Goal: Task Accomplishment & Management: Complete application form

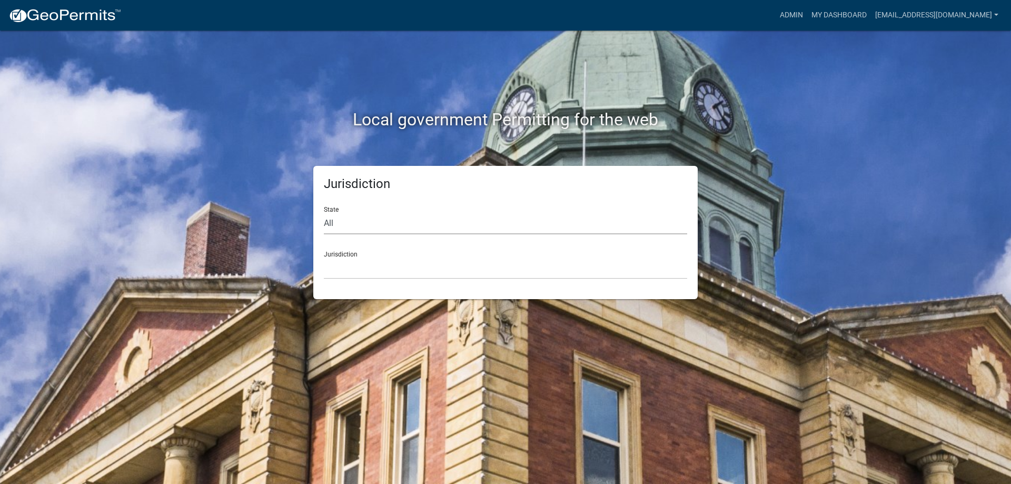
click at [336, 228] on select "All [US_STATE] [US_STATE] [US_STATE] [US_STATE] [US_STATE] [US_STATE] [US_STATE…" at bounding box center [506, 224] width 364 height 22
select select "[US_STATE]"
click at [324, 213] on select "All [US_STATE] [US_STATE] [US_STATE] [US_STATE] [US_STATE] [US_STATE] [US_STATE…" at bounding box center [506, 224] width 364 height 22
click at [363, 260] on select "[GEOGRAPHIC_DATA], [US_STATE][PERSON_NAME][GEOGRAPHIC_DATA], [US_STATE][PERSON_…" at bounding box center [506, 269] width 364 height 22
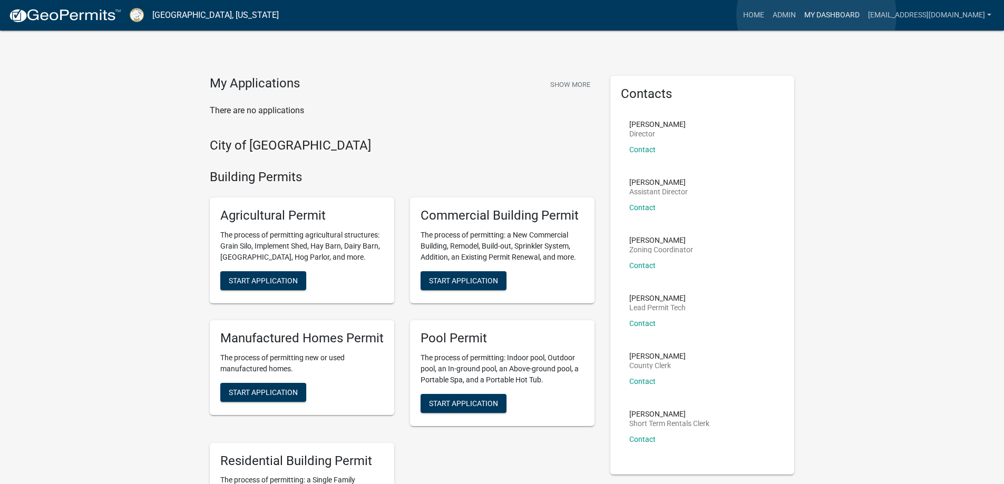
click at [816, 15] on link "My Dashboard" at bounding box center [832, 15] width 64 height 20
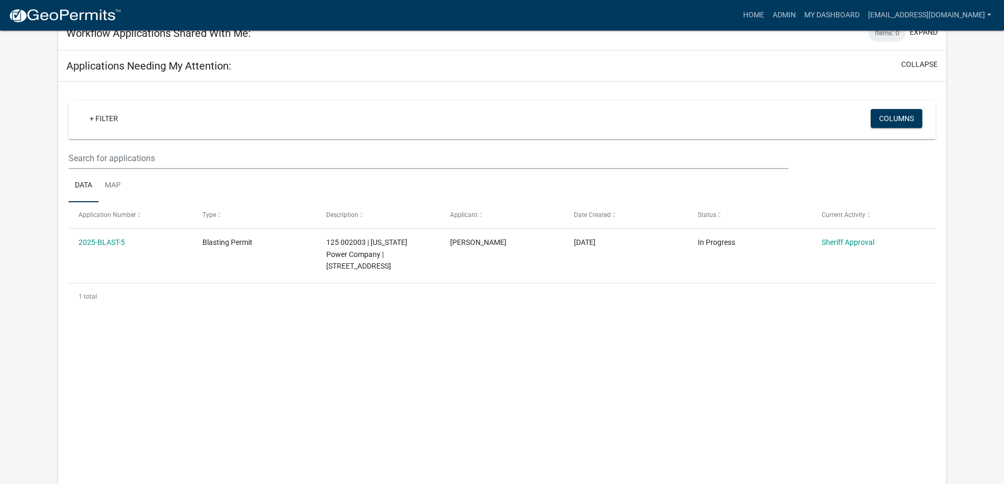
scroll to position [122, 0]
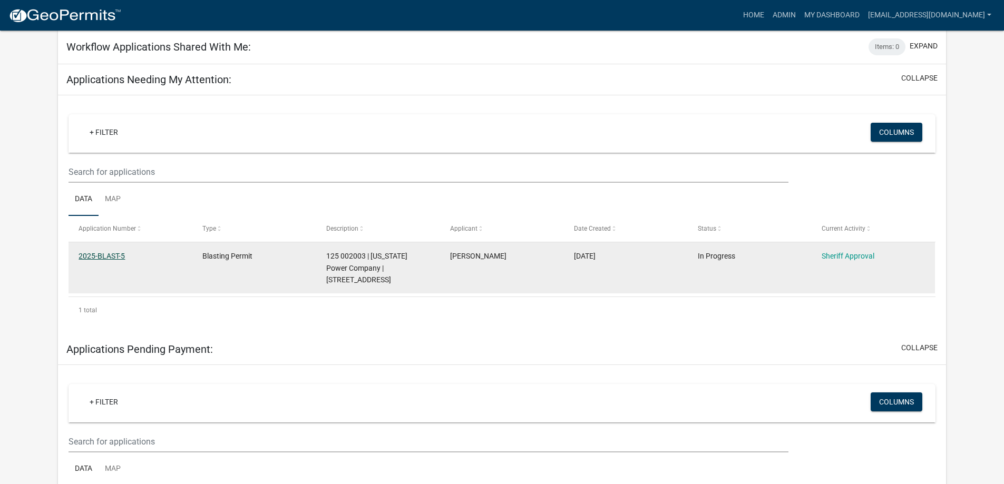
click at [120, 254] on link "2025-BLAST-5" at bounding box center [101, 256] width 46 height 8
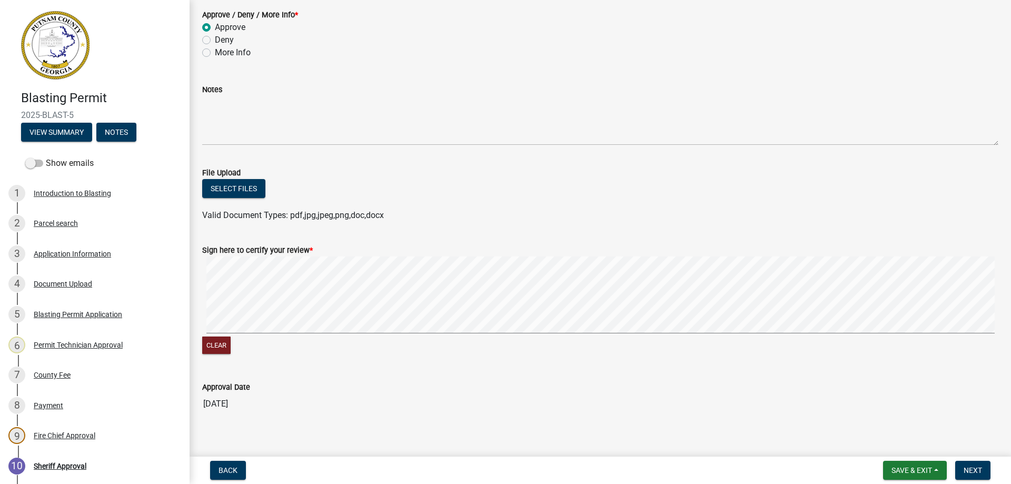
scroll to position [75, 0]
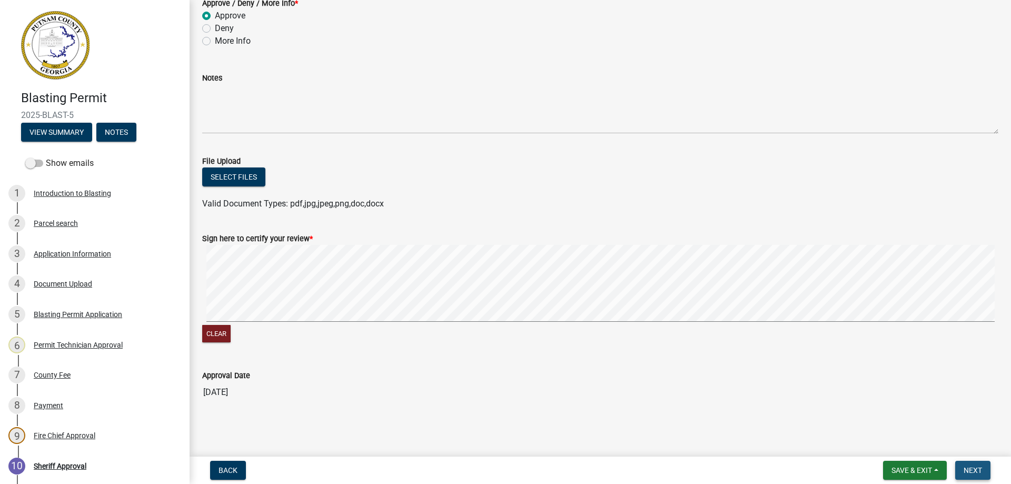
click at [977, 470] on span "Next" at bounding box center [973, 470] width 18 height 8
click at [967, 467] on span "Next" at bounding box center [973, 470] width 18 height 8
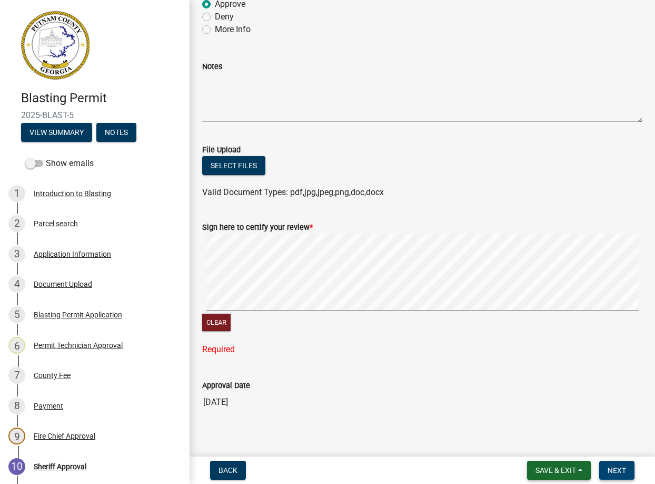
scroll to position [83, 0]
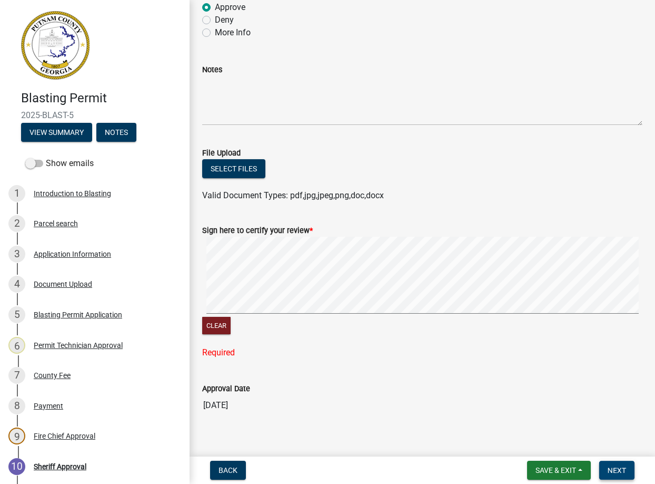
click at [629, 473] on button "Next" at bounding box center [617, 469] width 35 height 19
click at [620, 464] on button "Next" at bounding box center [617, 469] width 35 height 19
click at [621, 465] on button "Next" at bounding box center [617, 469] width 35 height 19
click at [623, 467] on span "Next" at bounding box center [617, 470] width 18 height 8
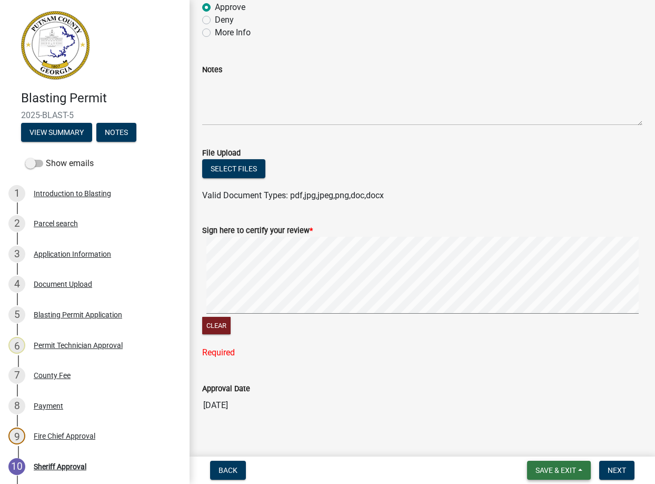
click at [565, 468] on span "Save & Exit" at bounding box center [556, 470] width 41 height 8
click at [562, 440] on button "Save & Exit" at bounding box center [549, 442] width 84 height 25
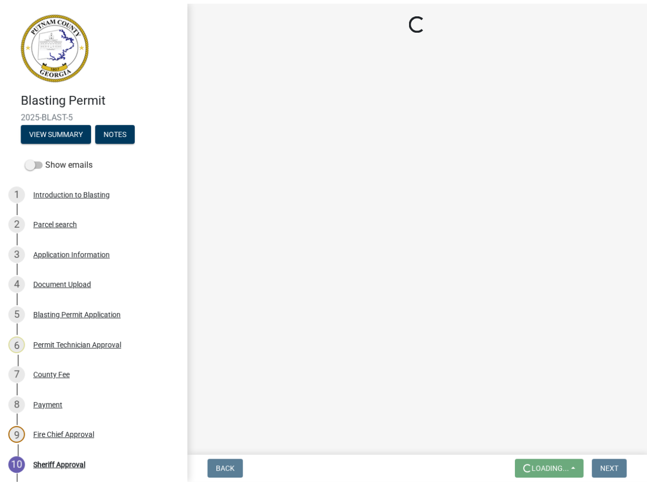
scroll to position [0, 0]
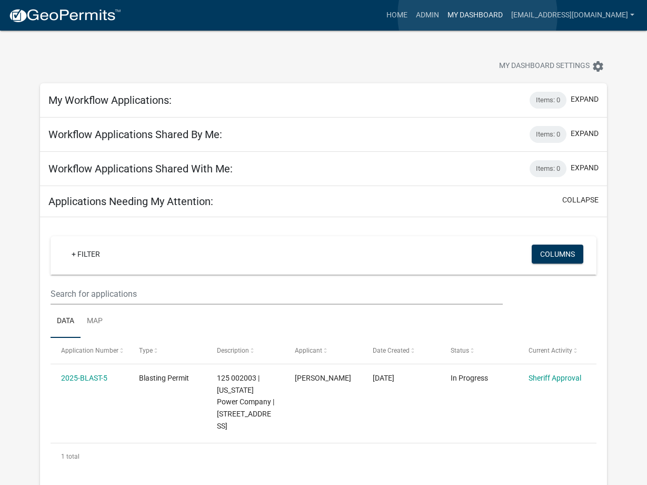
click at [478, 15] on link "My Dashboard" at bounding box center [476, 15] width 64 height 20
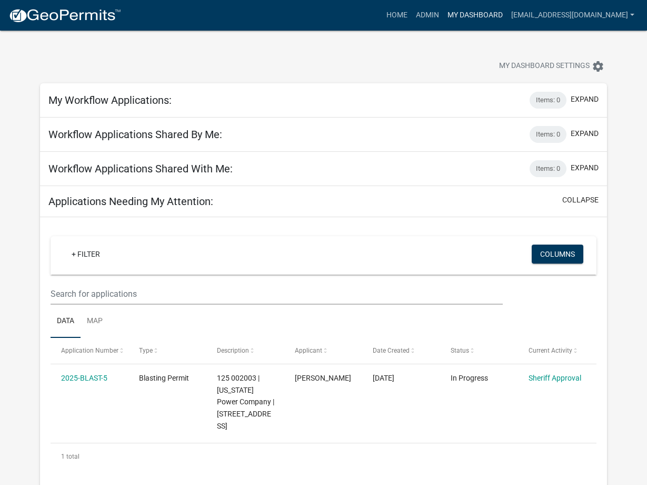
click at [463, 14] on link "My Dashboard" at bounding box center [476, 15] width 64 height 20
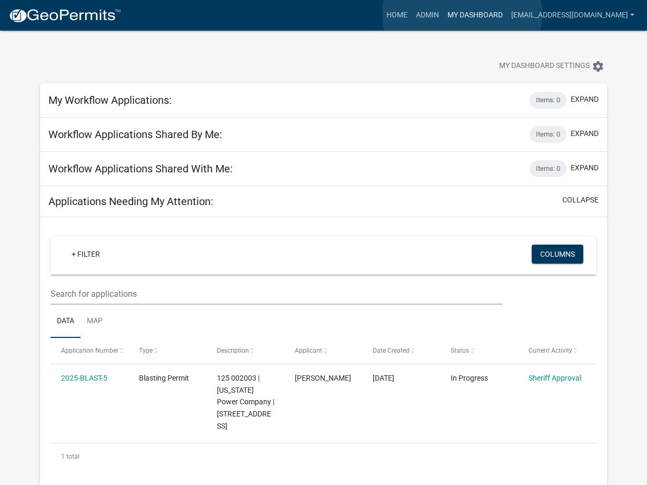
click at [463, 14] on link "My Dashboard" at bounding box center [476, 15] width 64 height 20
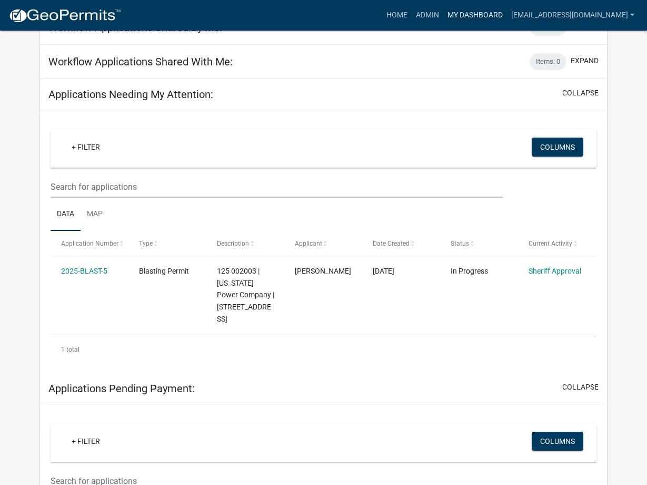
scroll to position [72, 0]
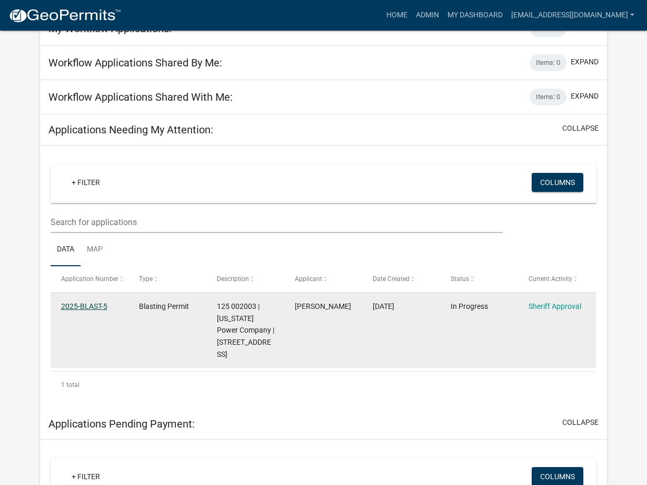
click at [93, 304] on link "2025-BLAST-5" at bounding box center [84, 306] width 46 height 8
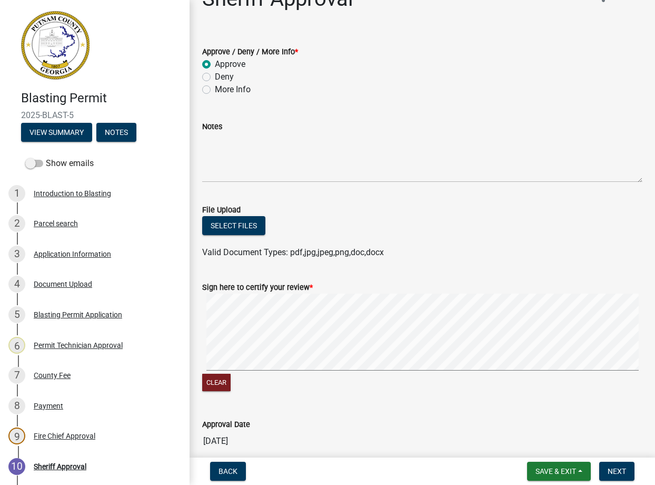
scroll to position [74, 0]
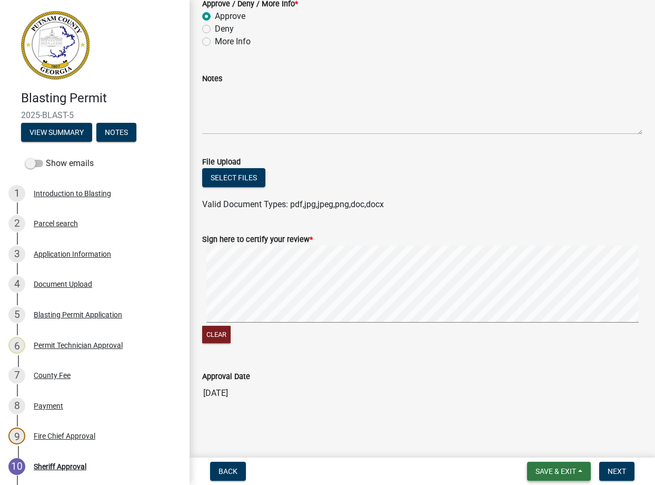
click at [566, 469] on span "Save & Exit" at bounding box center [556, 471] width 41 height 8
click at [542, 415] on button "Save" at bounding box center [549, 418] width 84 height 25
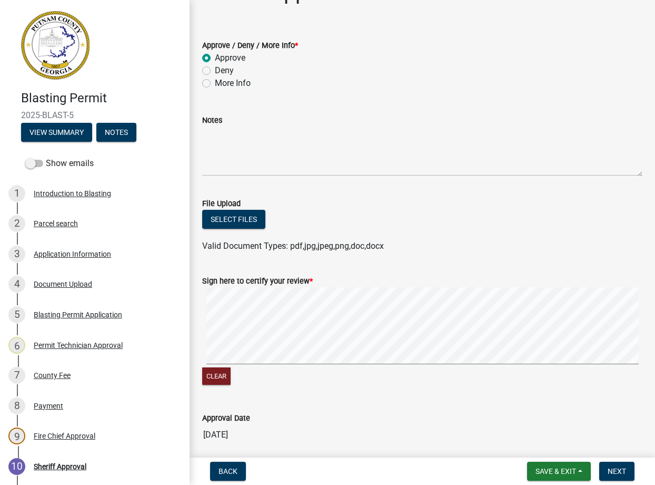
scroll to position [0, 0]
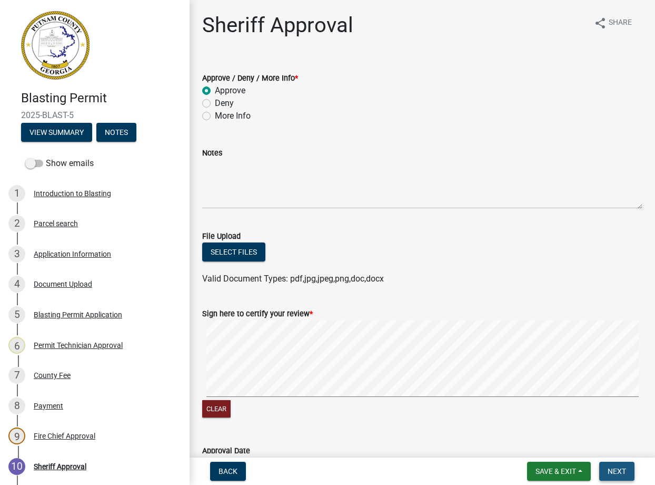
click at [616, 470] on span "Next" at bounding box center [617, 471] width 18 height 8
click at [215, 406] on button "Clear" at bounding box center [216, 408] width 28 height 17
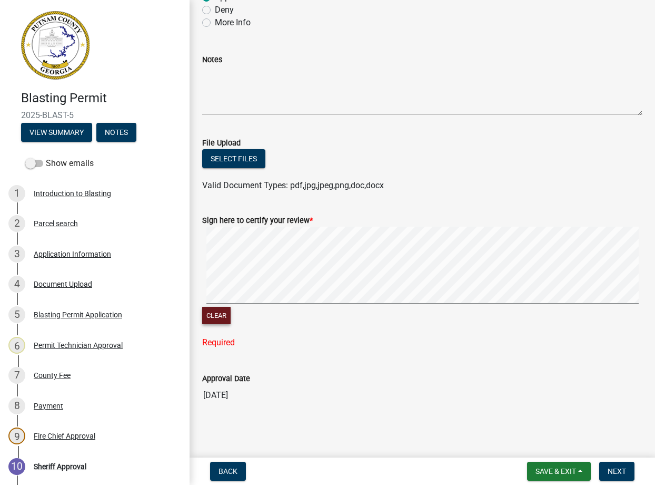
scroll to position [95, 0]
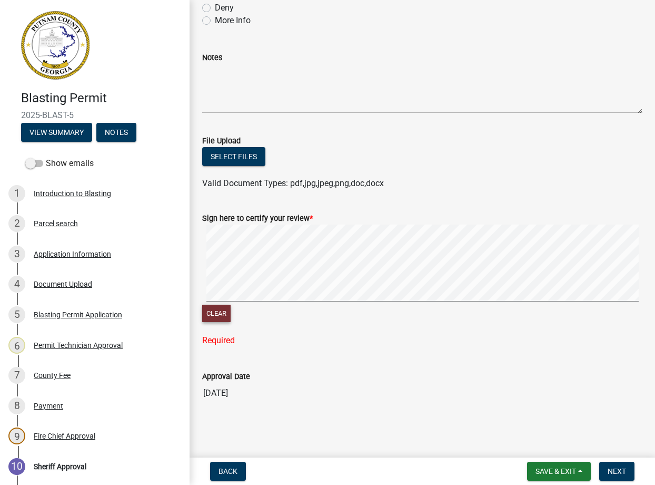
click at [218, 312] on button "Clear" at bounding box center [216, 312] width 28 height 17
click at [616, 473] on span "Next" at bounding box center [617, 471] width 18 height 8
click at [620, 473] on span "Next" at bounding box center [617, 471] width 18 height 8
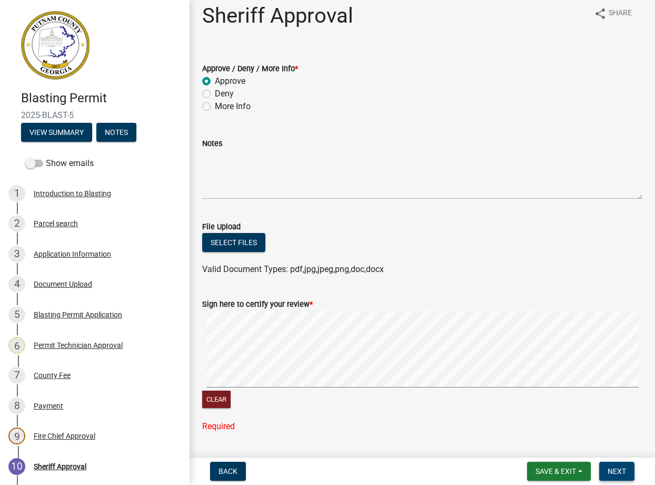
scroll to position [0, 0]
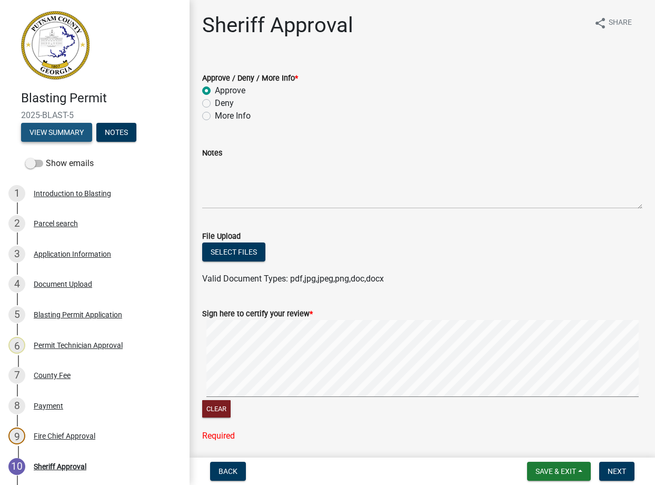
click at [63, 133] on button "View Summary" at bounding box center [56, 132] width 71 height 19
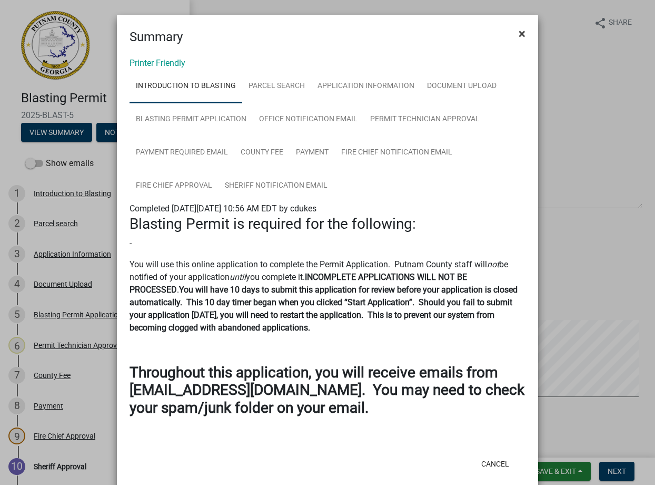
click at [519, 30] on span "×" at bounding box center [522, 33] width 7 height 15
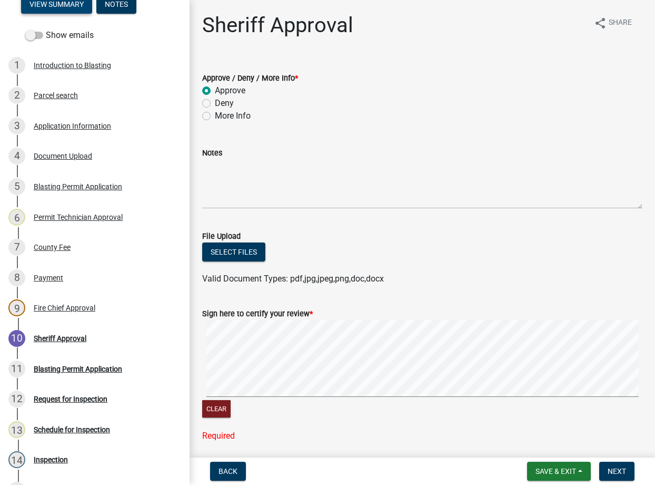
scroll to position [131, 0]
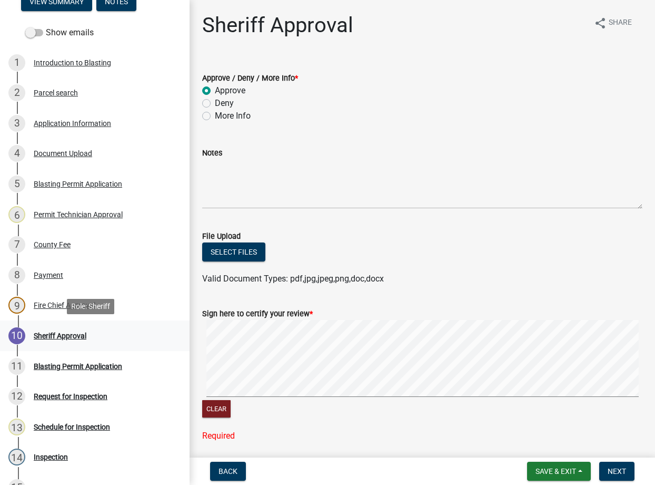
click at [71, 335] on div "Sheriff Approval" at bounding box center [60, 335] width 53 height 7
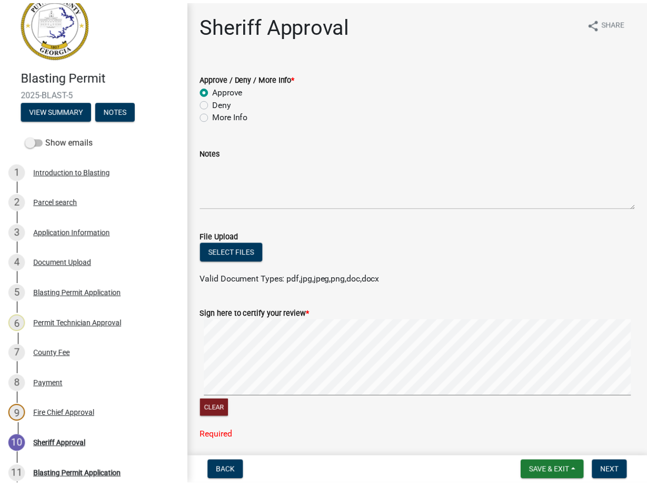
scroll to position [0, 0]
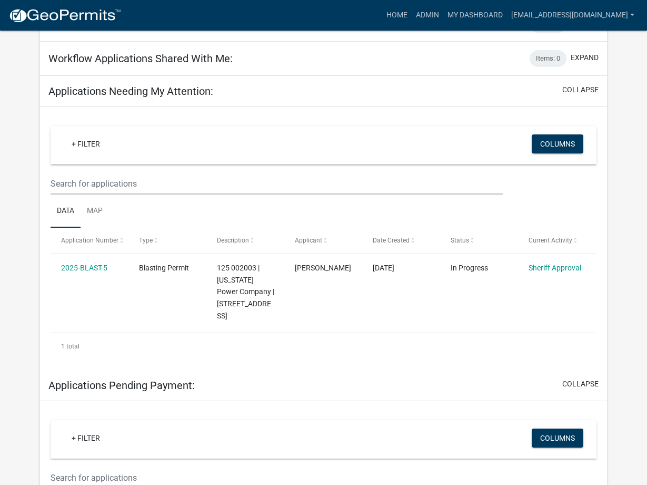
scroll to position [117, 0]
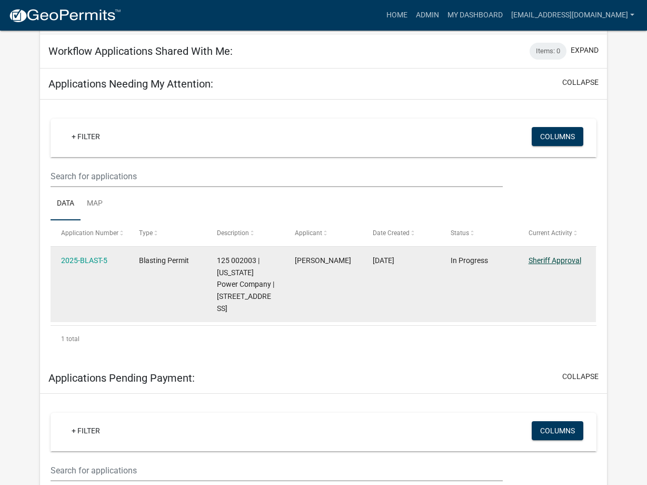
click at [556, 260] on link "Sheriff Approval" at bounding box center [555, 260] width 53 height 8
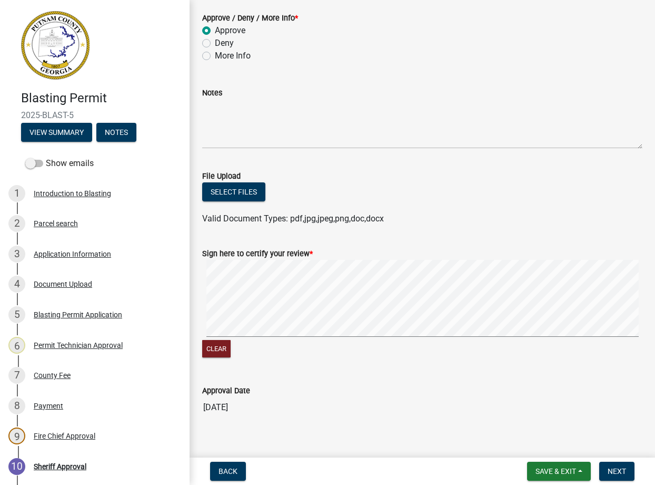
scroll to position [74, 0]
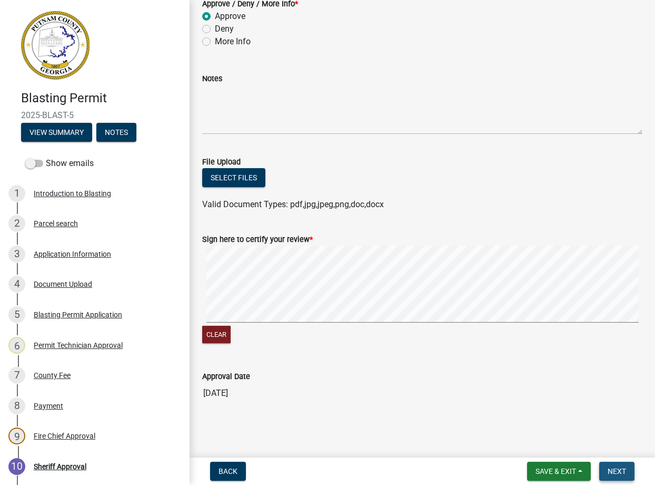
click at [612, 469] on span "Next" at bounding box center [617, 471] width 18 height 8
click at [563, 467] on span "Save & Exit" at bounding box center [556, 471] width 41 height 8
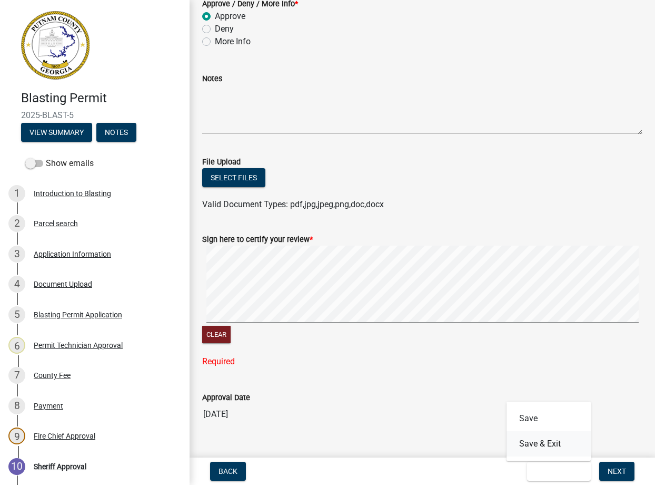
click at [530, 444] on button "Save & Exit" at bounding box center [549, 443] width 84 height 25
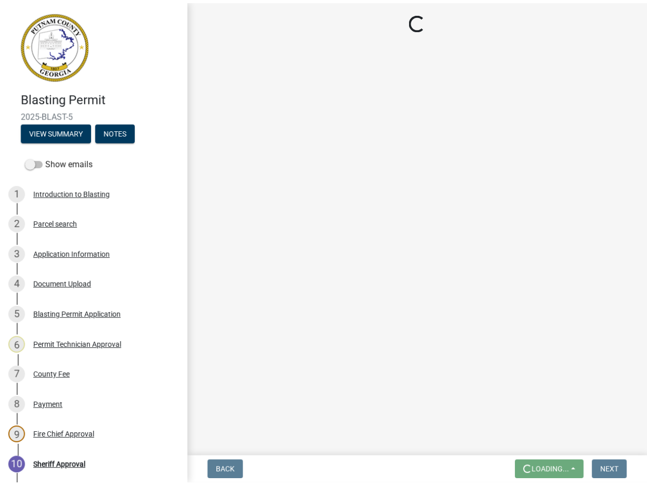
scroll to position [0, 0]
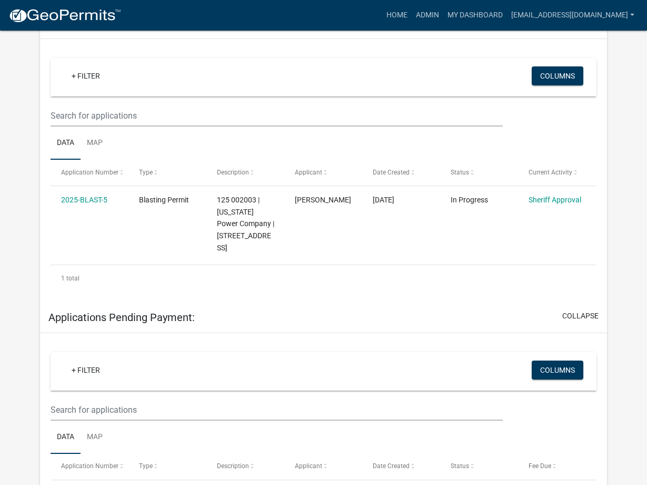
scroll to position [185, 0]
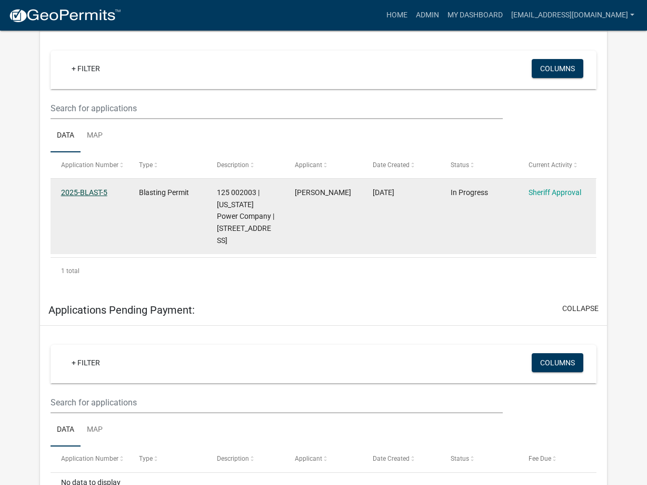
click at [101, 191] on link "2025-BLAST-5" at bounding box center [84, 192] width 46 height 8
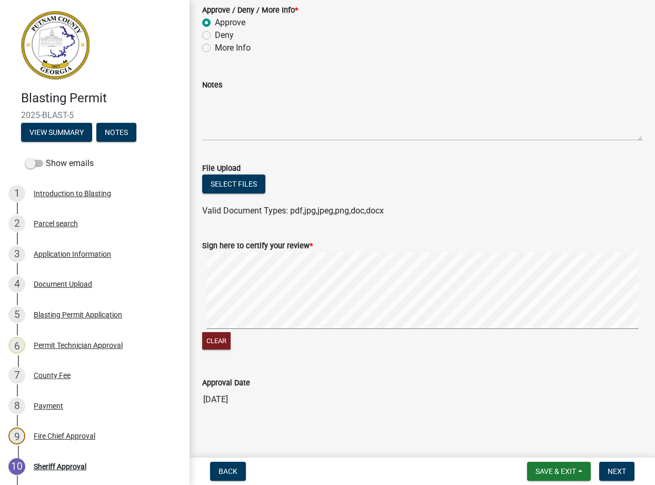
scroll to position [67, 0]
click at [236, 185] on button "Select files" at bounding box center [233, 184] width 63 height 19
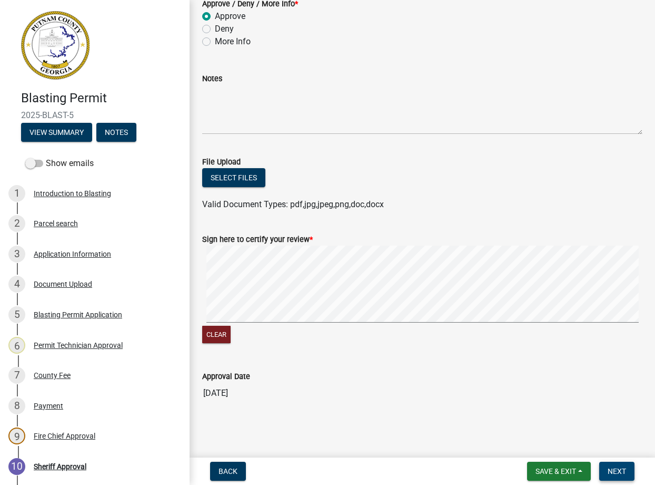
click at [611, 471] on span "Next" at bounding box center [617, 471] width 18 height 8
click at [212, 331] on button "Clear" at bounding box center [216, 334] width 28 height 17
click at [214, 333] on button "Clear" at bounding box center [216, 334] width 28 height 17
click at [230, 471] on span "Back" at bounding box center [228, 471] width 19 height 8
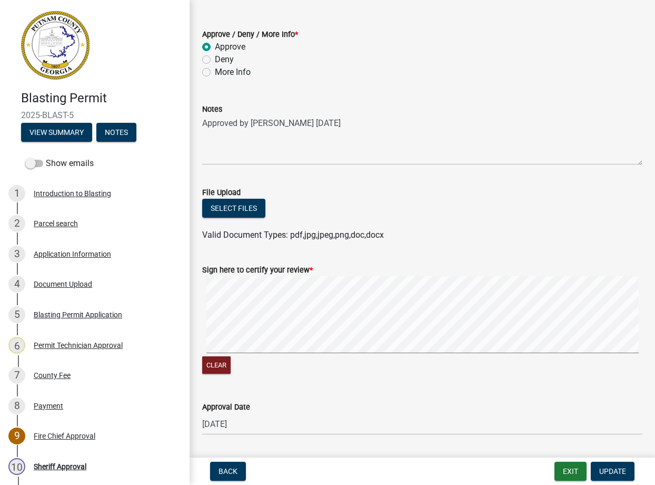
scroll to position [41, 0]
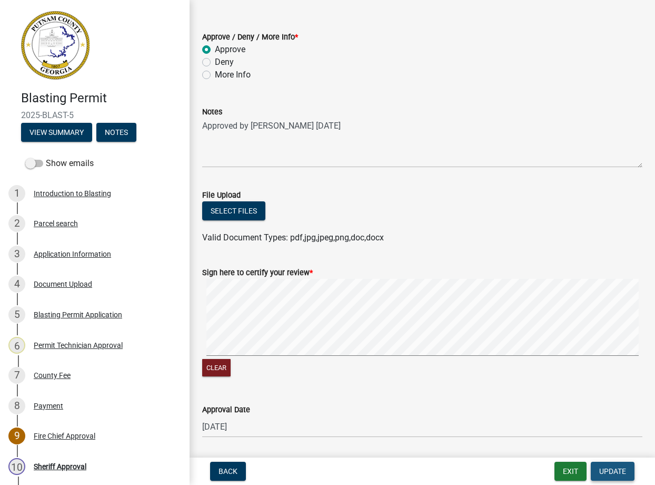
click at [613, 467] on span "Update" at bounding box center [613, 471] width 27 height 8
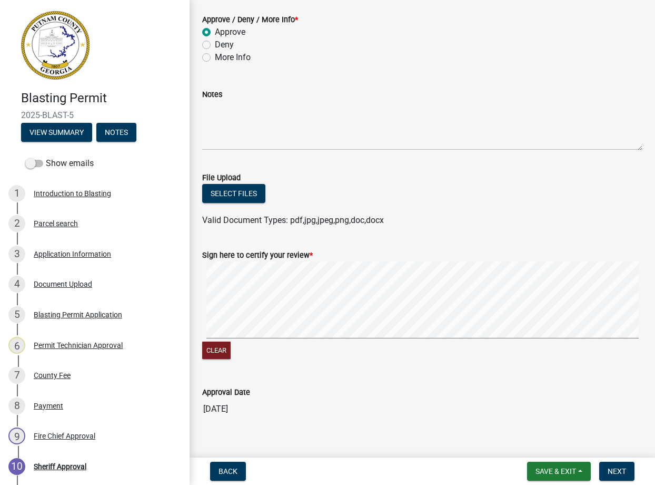
scroll to position [67, 0]
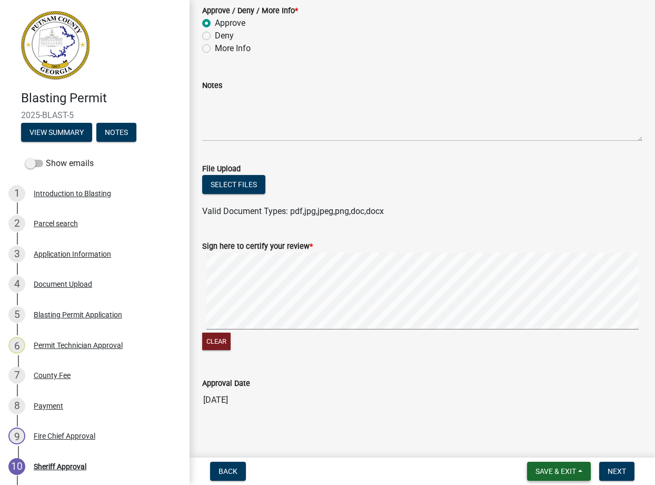
click at [569, 468] on span "Save & Exit" at bounding box center [556, 471] width 41 height 8
click at [532, 417] on button "Save" at bounding box center [549, 418] width 84 height 25
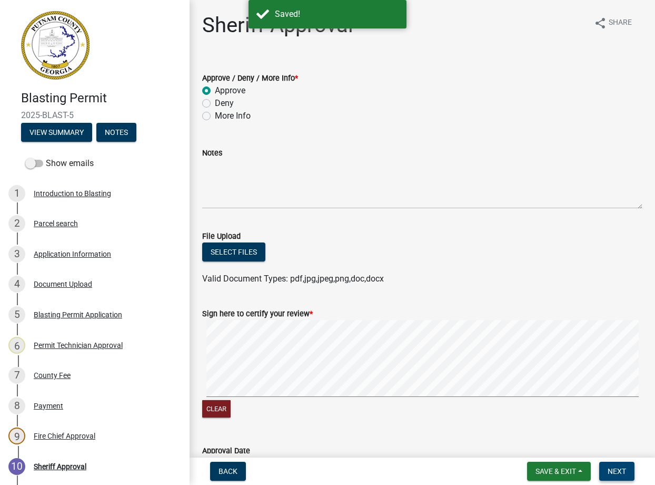
click at [610, 468] on span "Next" at bounding box center [617, 471] width 18 height 8
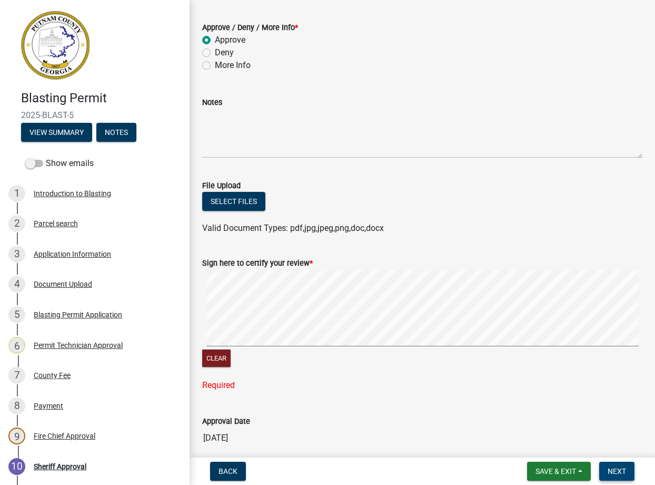
scroll to position [60, 0]
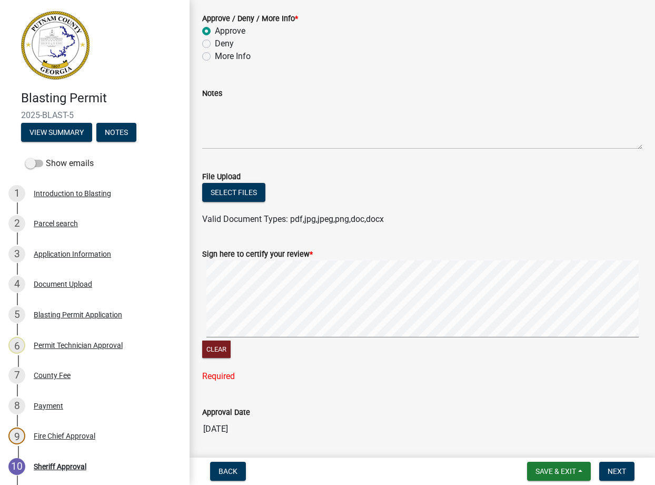
click at [294, 253] on label "Sign here to certify your review *" at bounding box center [257, 254] width 111 height 7
click at [298, 254] on label "Sign here to certify your review *" at bounding box center [257, 254] width 111 height 7
click at [230, 192] on button "Select files" at bounding box center [233, 192] width 63 height 19
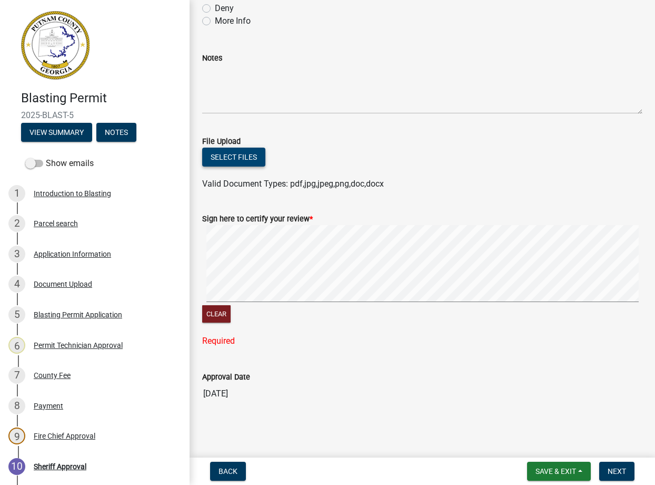
scroll to position [95, 0]
click at [217, 312] on button "Clear" at bounding box center [216, 312] width 28 height 17
click at [218, 312] on button "Clear" at bounding box center [216, 312] width 28 height 17
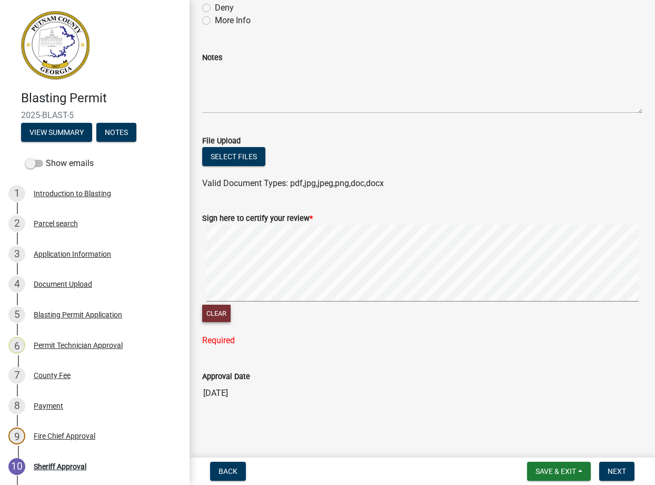
click at [218, 312] on button "Clear" at bounding box center [216, 312] width 28 height 17
click at [224, 311] on button "Clear" at bounding box center [216, 312] width 28 height 17
click at [217, 312] on button "Clear" at bounding box center [216, 312] width 28 height 17
click at [552, 473] on span "Save & Exit" at bounding box center [556, 471] width 41 height 8
click at [525, 418] on button "Save" at bounding box center [549, 418] width 84 height 25
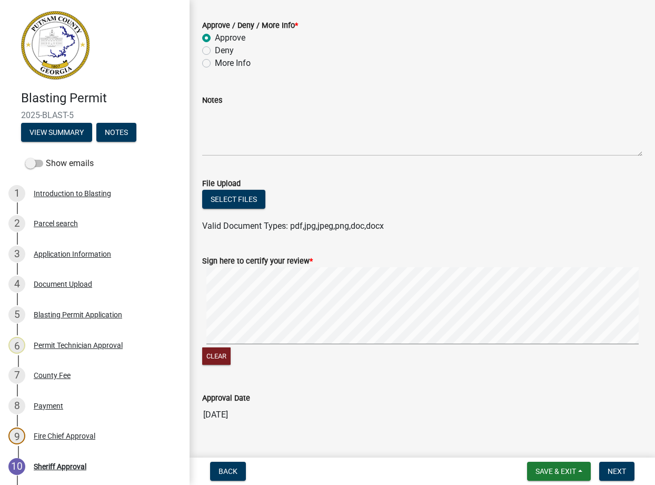
scroll to position [74, 0]
